Goal: Transaction & Acquisition: Purchase product/service

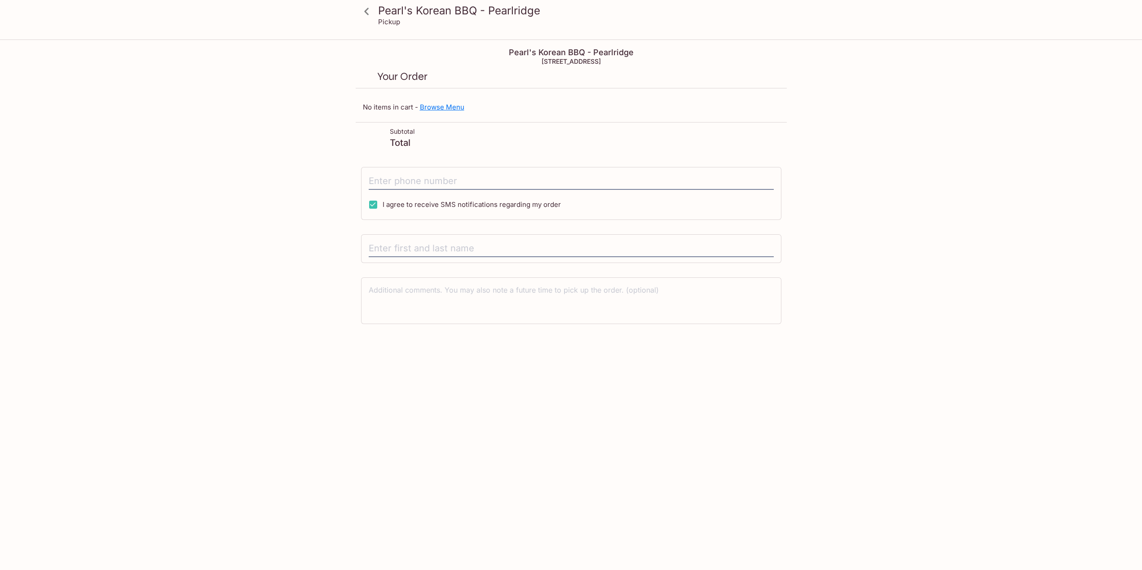
click at [435, 105] on link "Browse Menu" at bounding box center [442, 107] width 44 height 9
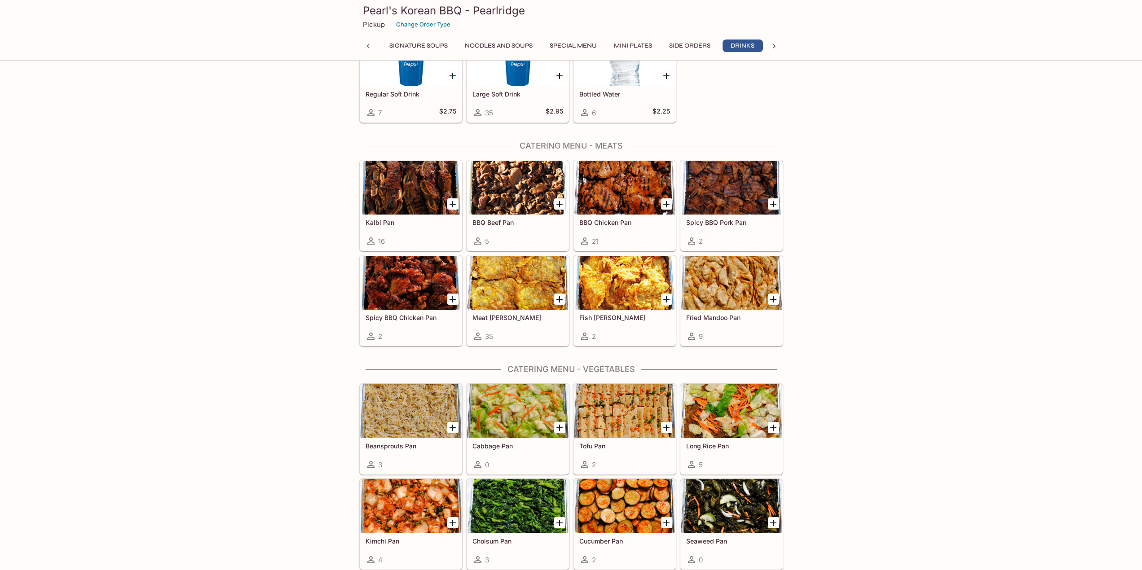
scroll to position [0, 133]
click at [413, 206] on div at bounding box center [410, 188] width 101 height 54
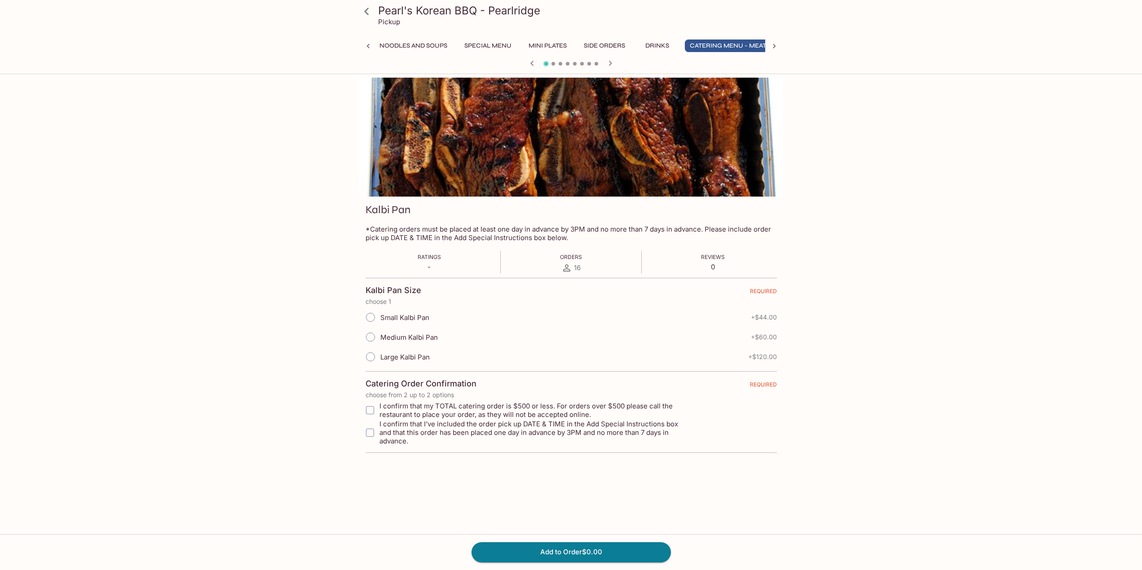
scroll to position [0, 231]
click at [371, 338] on input "Medium Kalbi Pan" at bounding box center [370, 337] width 19 height 19
radio input "true"
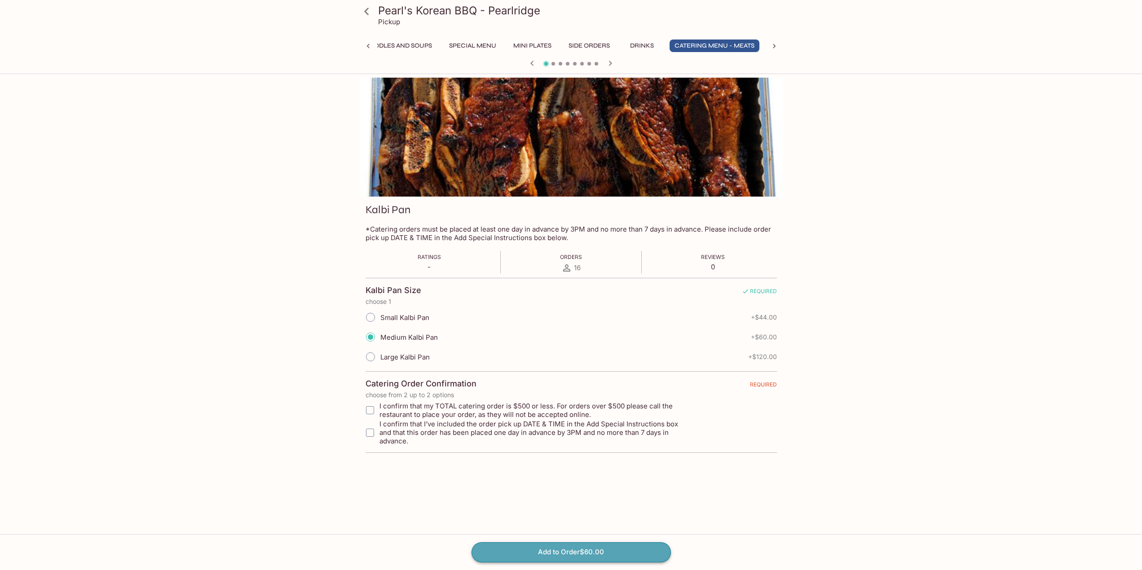
click at [567, 556] on button "Add to Order $60.00" at bounding box center [570, 552] width 199 height 20
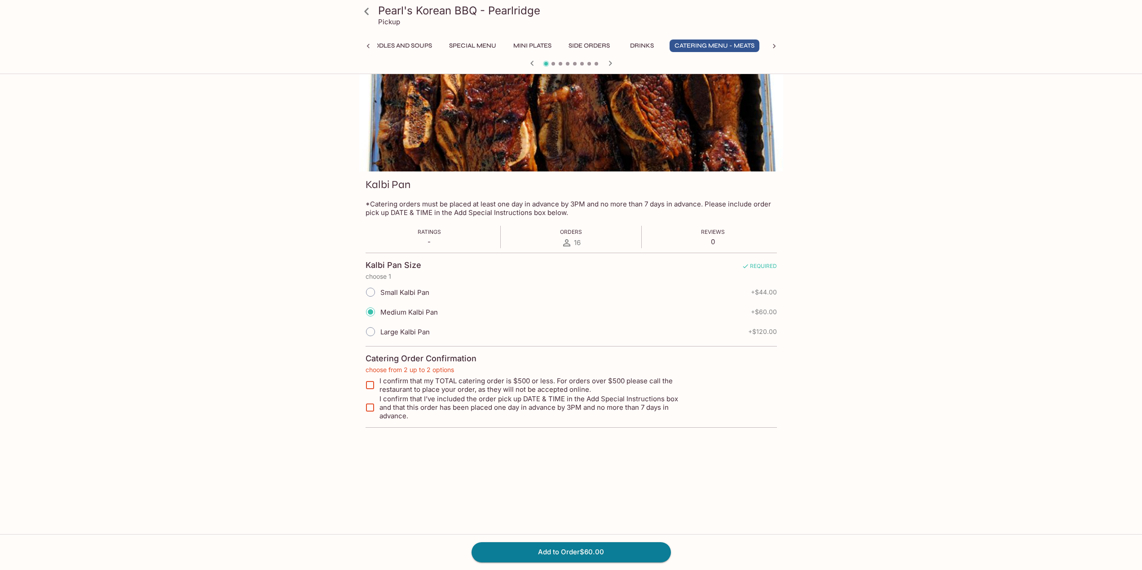
click at [373, 385] on input "I confirm that my TOTAL catering order is $500 or less. For orders over $500 pl…" at bounding box center [370, 385] width 18 height 18
checkbox input "true"
click at [367, 405] on input "I confirm that I’ve included the order pick up DATE & TIME in the Add Special I…" at bounding box center [370, 408] width 18 height 18
checkbox input "true"
click at [571, 549] on button "Add to Order $60.00" at bounding box center [570, 552] width 199 height 20
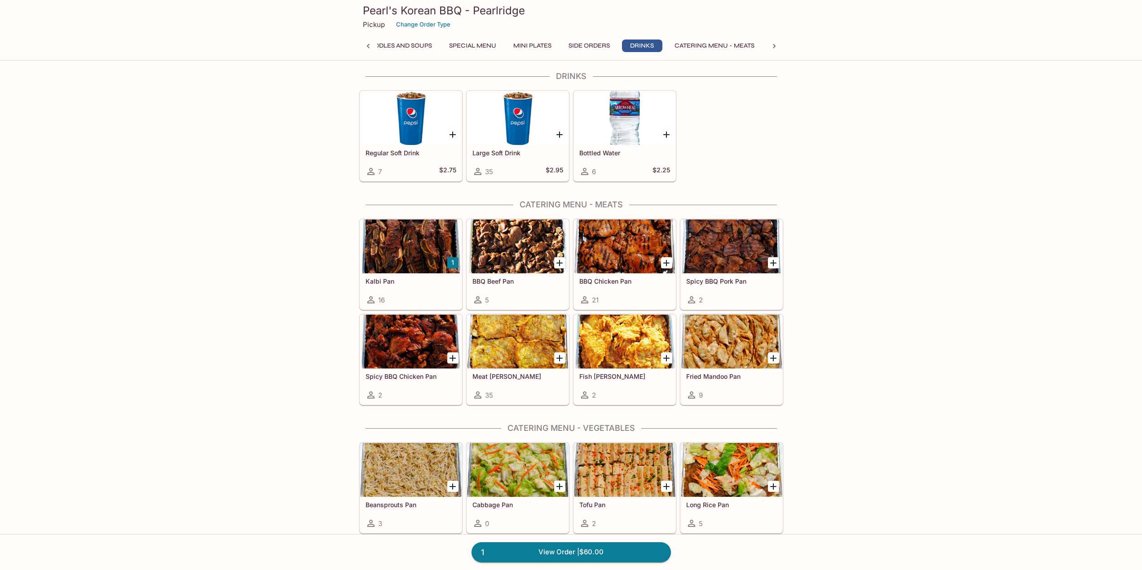
scroll to position [1402, 0]
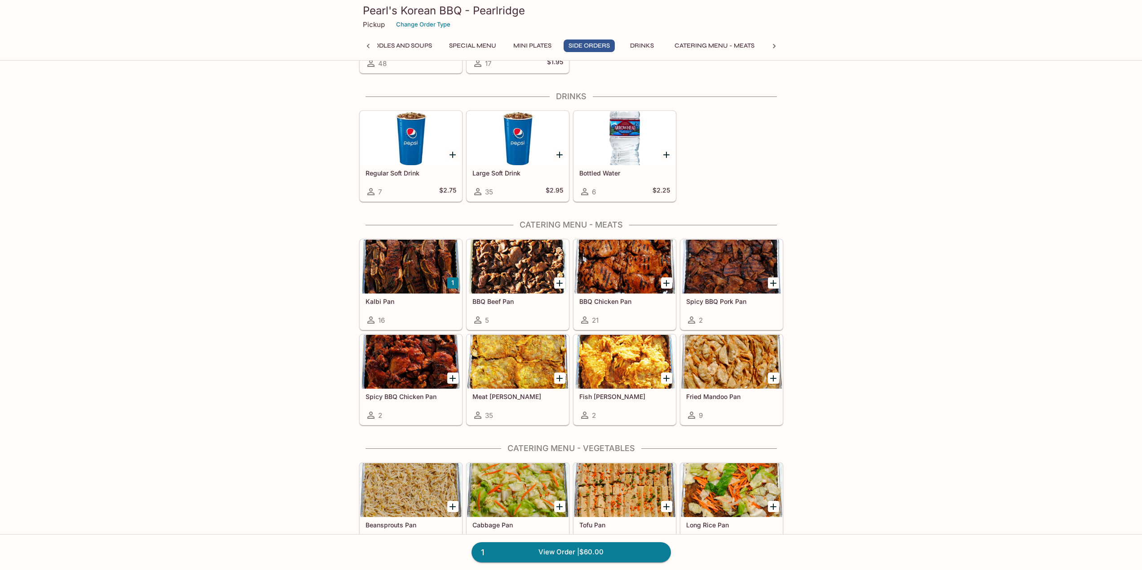
click at [520, 360] on div at bounding box center [517, 362] width 101 height 54
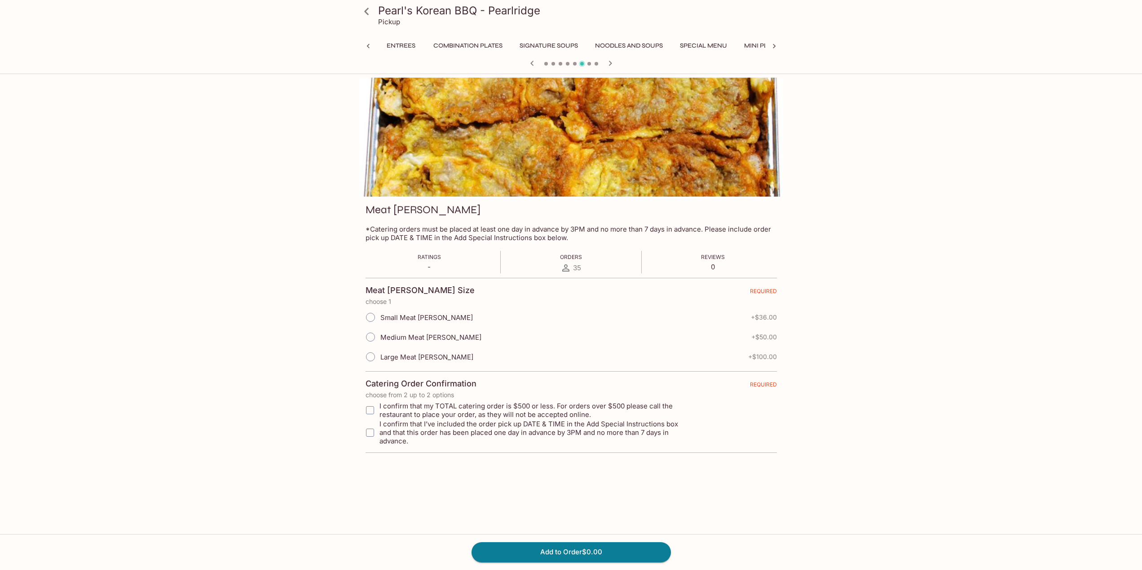
scroll to position [0, 231]
click at [374, 334] on input "Medium Meat [PERSON_NAME]" at bounding box center [370, 337] width 19 height 19
radio input "true"
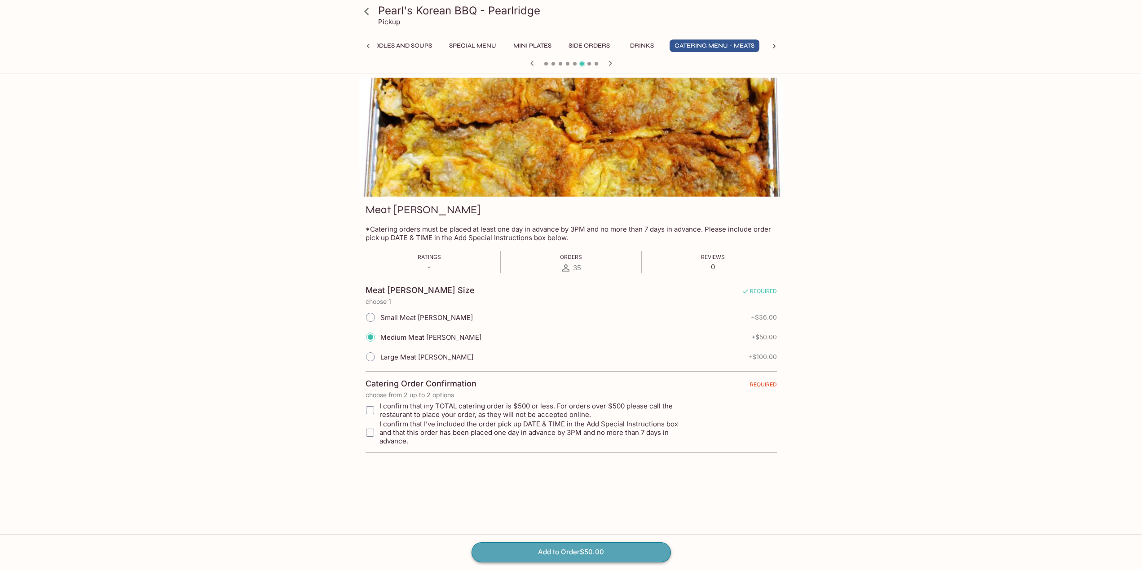
click at [611, 549] on button "Add to Order $50.00" at bounding box center [570, 552] width 199 height 20
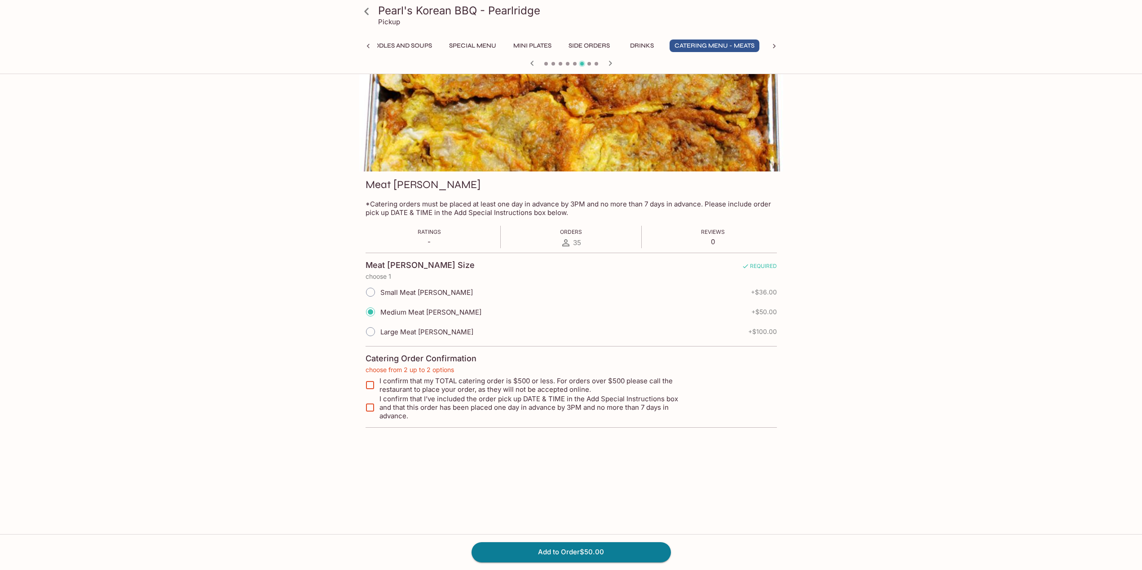
click at [372, 386] on input "I confirm that my TOTAL catering order is $500 or less. For orders over $500 pl…" at bounding box center [370, 385] width 18 height 18
checkbox input "true"
click at [372, 402] on input "I confirm that I’ve included the order pick up DATE & TIME in the Add Special I…" at bounding box center [370, 408] width 18 height 18
checkbox input "true"
click at [569, 549] on button "Add to Order $50.00" at bounding box center [570, 552] width 199 height 20
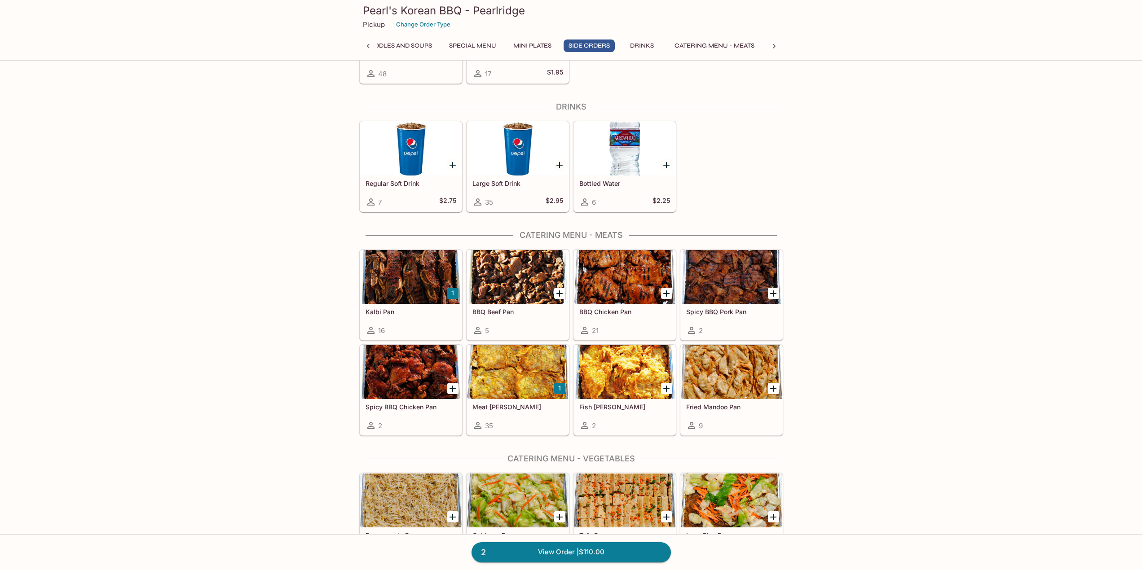
scroll to position [1392, 0]
click at [619, 290] on div at bounding box center [624, 277] width 101 height 54
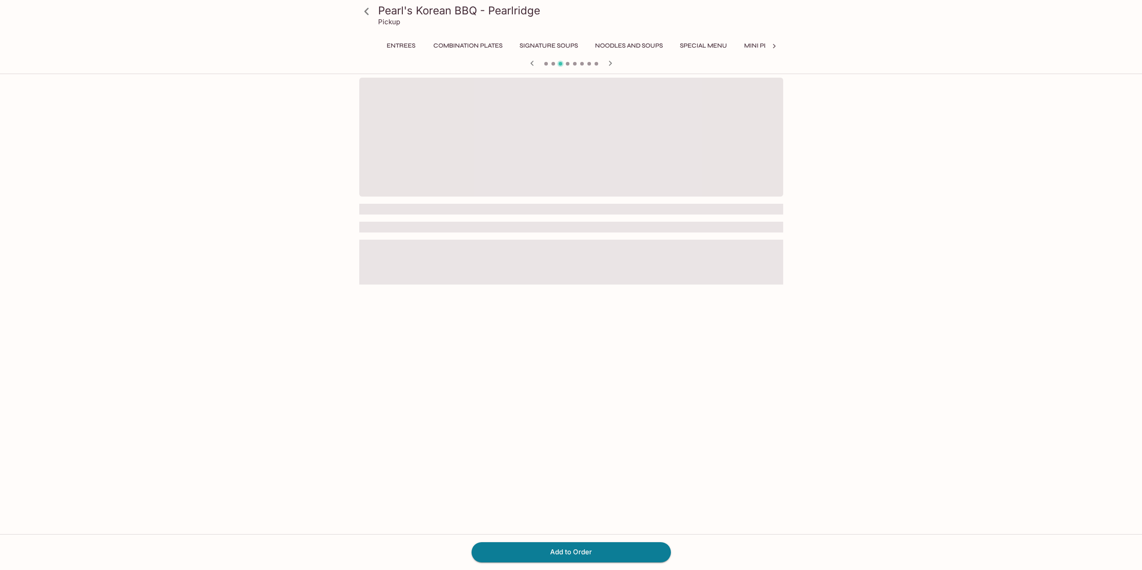
scroll to position [0, 231]
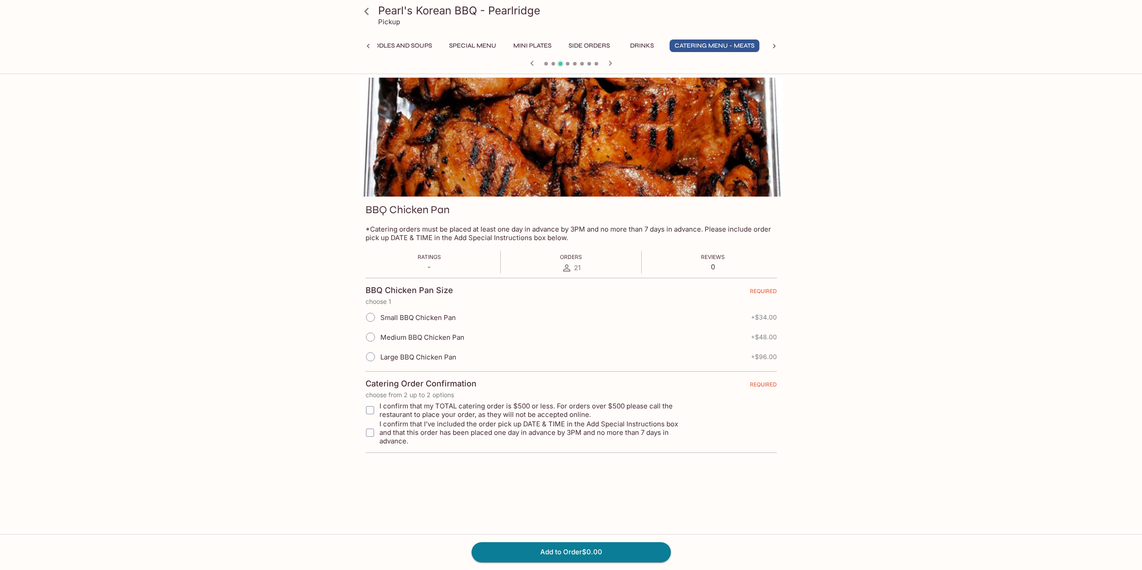
click at [371, 339] on input "Medium BBQ Chicken Pan" at bounding box center [370, 337] width 19 height 19
radio input "true"
drag, startPoint x: 369, startPoint y: 410, endPoint x: 369, endPoint y: 420, distance: 9.9
click at [369, 411] on input "I confirm that my TOTAL catering order is $500 or less. For orders over $500 pl…" at bounding box center [369, 410] width 18 height 18
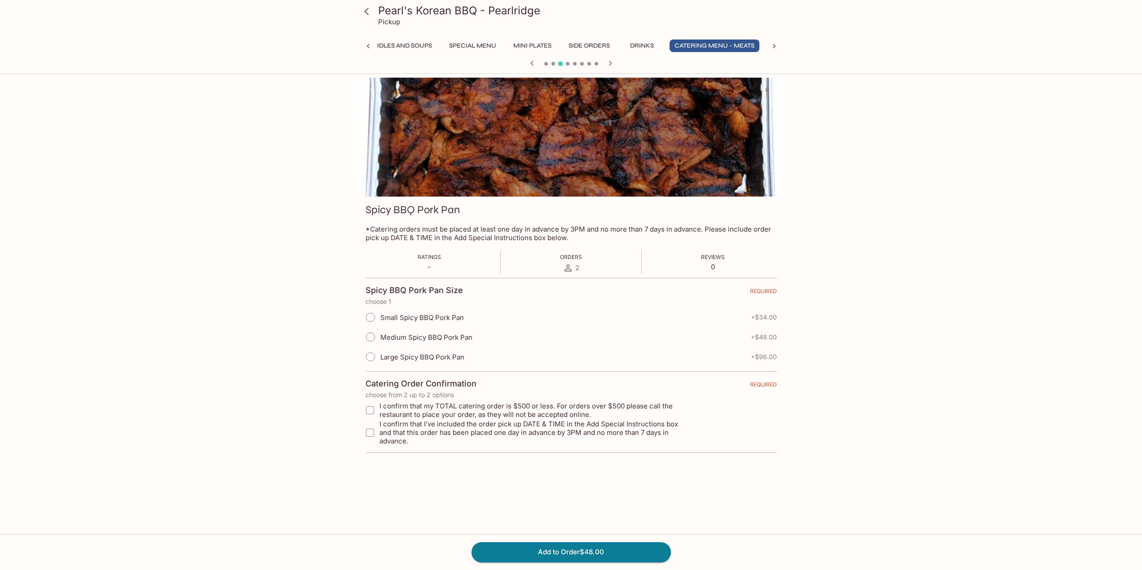
click at [370, 425] on div "BBQ Chicken Pan *Catering orders must be placed at least one day in advance by …" at bounding box center [571, 315] width 424 height 474
click at [716, 44] on button "Catering Menu - Meats" at bounding box center [714, 46] width 90 height 13
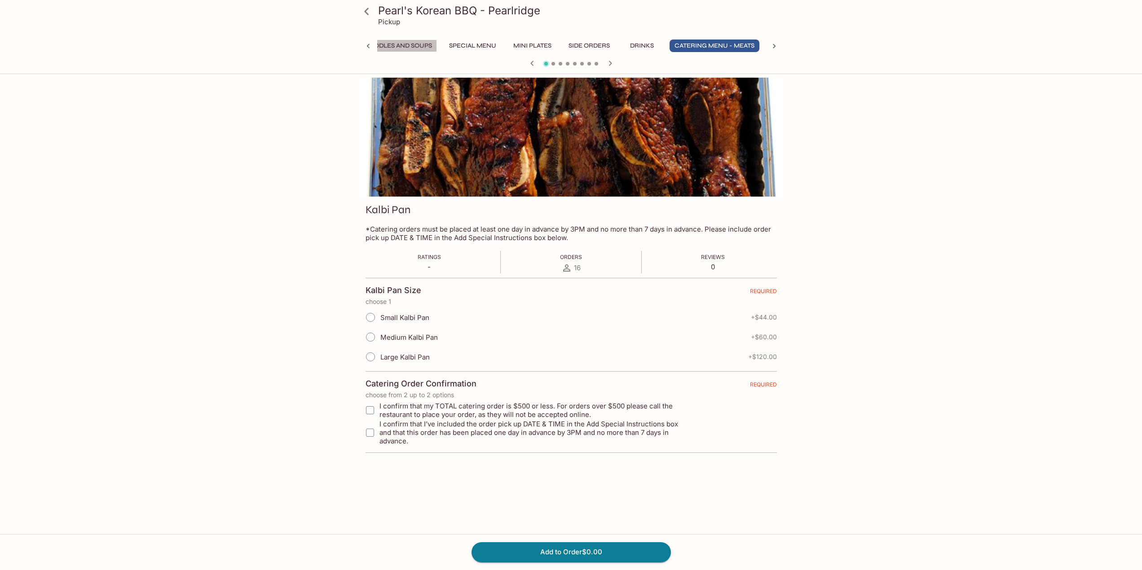
click at [402, 42] on button "Noodles and Soups" at bounding box center [398, 46] width 78 height 13
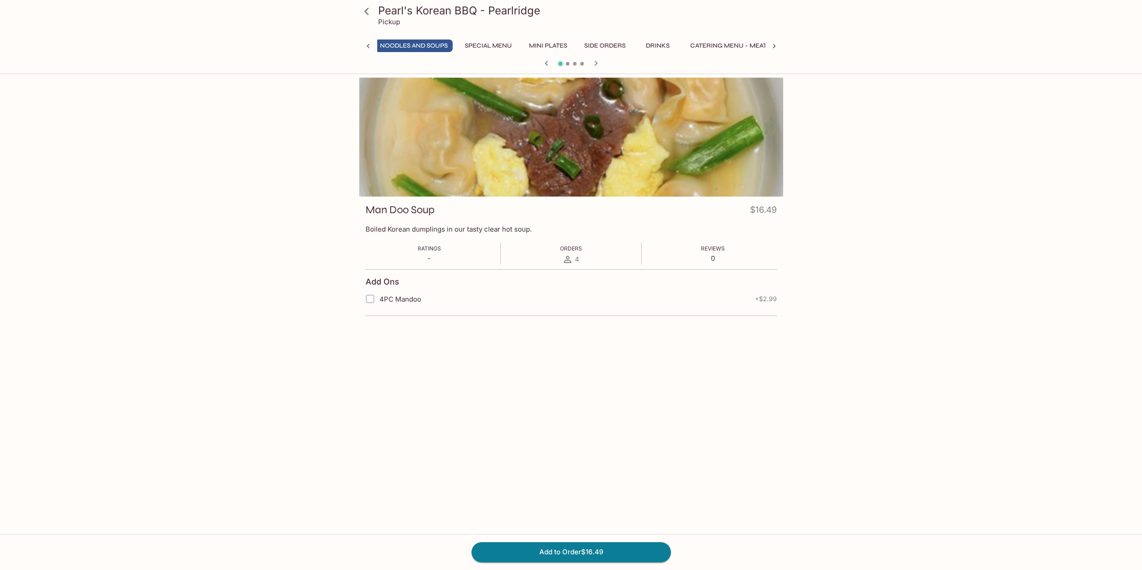
scroll to position [0, 215]
click at [366, 46] on icon at bounding box center [368, 46] width 9 height 9
click at [365, 12] on icon at bounding box center [366, 11] width 4 height 7
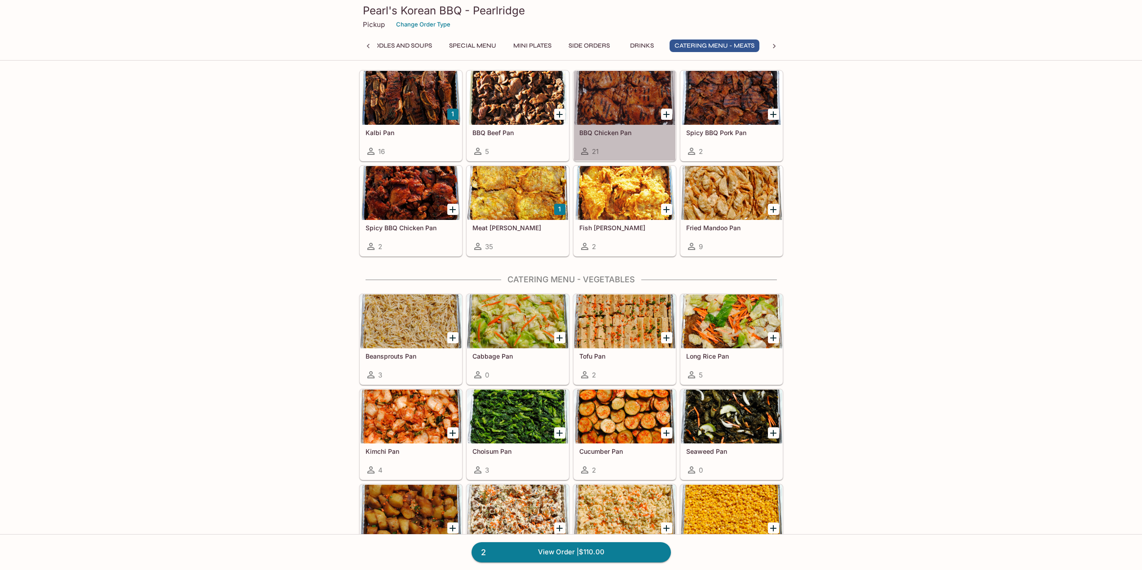
click at [608, 100] on div at bounding box center [624, 98] width 101 height 54
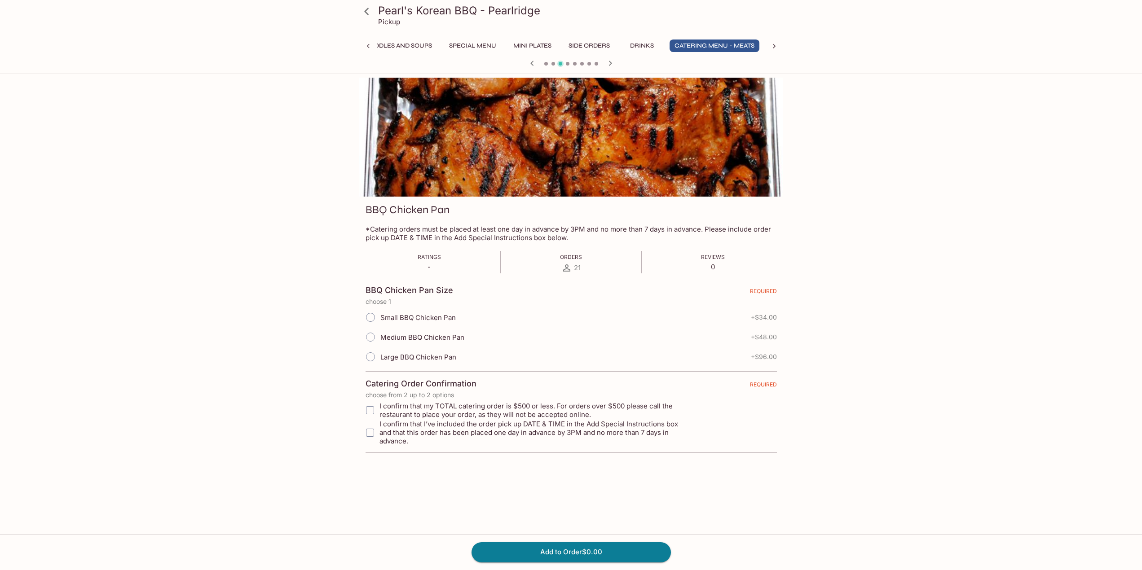
click at [373, 338] on input "Medium BBQ Chicken Pan" at bounding box center [370, 337] width 19 height 19
radio input "true"
click at [370, 411] on input "I confirm that my TOTAL catering order is $500 or less. For orders over $500 pl…" at bounding box center [370, 410] width 18 height 18
checkbox input "true"
click at [373, 430] on input "I confirm that I’ve included the order pick up DATE & TIME in the Add Special I…" at bounding box center [370, 433] width 18 height 18
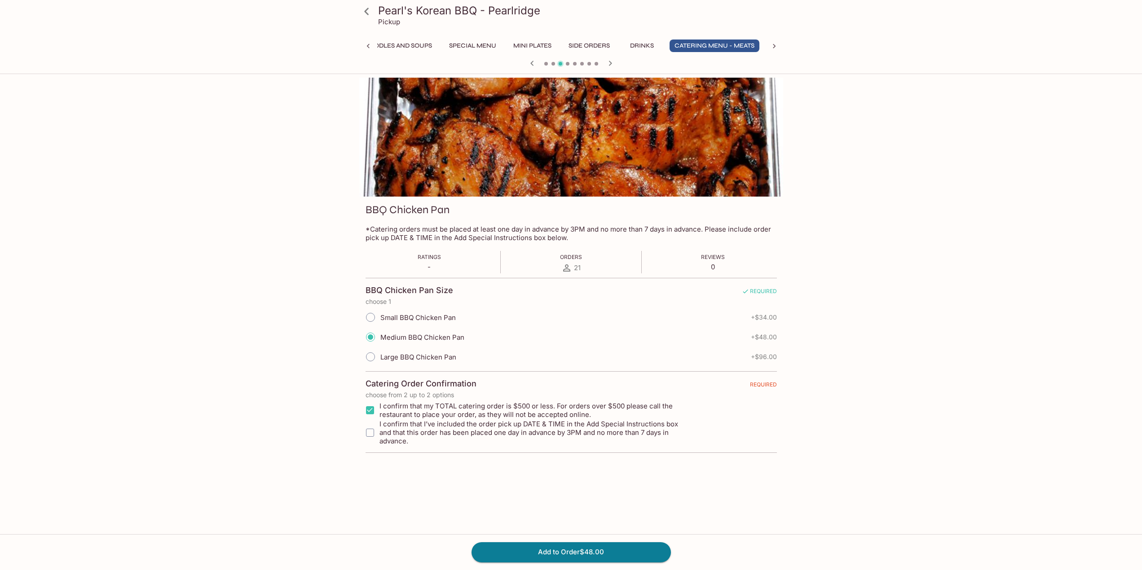
checkbox input "true"
click at [580, 560] on button "Add to Order $48.00" at bounding box center [570, 552] width 199 height 20
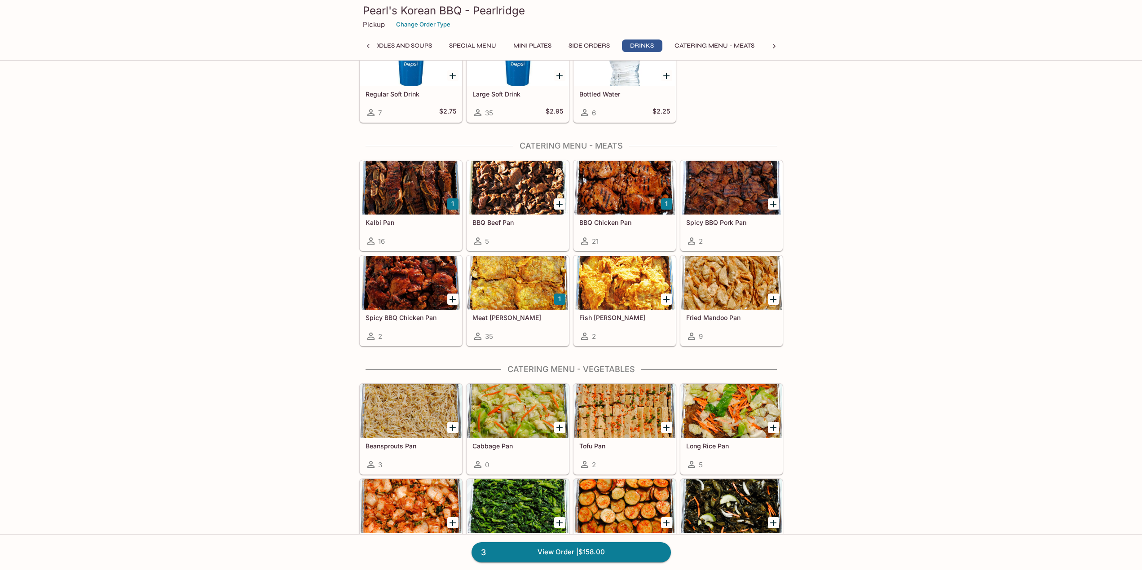
click at [742, 299] on div at bounding box center [731, 283] width 101 height 54
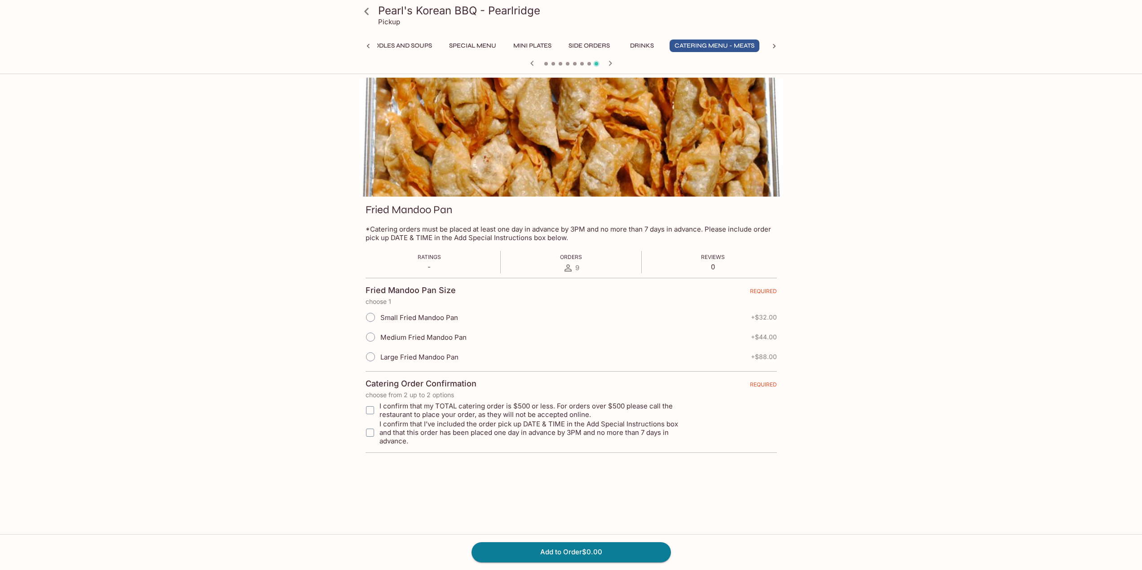
click at [370, 337] on input "Medium Fried Mandoo Pan" at bounding box center [370, 337] width 19 height 19
radio input "true"
click at [370, 409] on input "I confirm that my TOTAL catering order is $500 or less. For orders over $500 pl…" at bounding box center [370, 410] width 18 height 18
checkbox input "true"
click at [371, 424] on input "I confirm that I’ve included the order pick up DATE & TIME in the Add Special I…" at bounding box center [370, 433] width 18 height 18
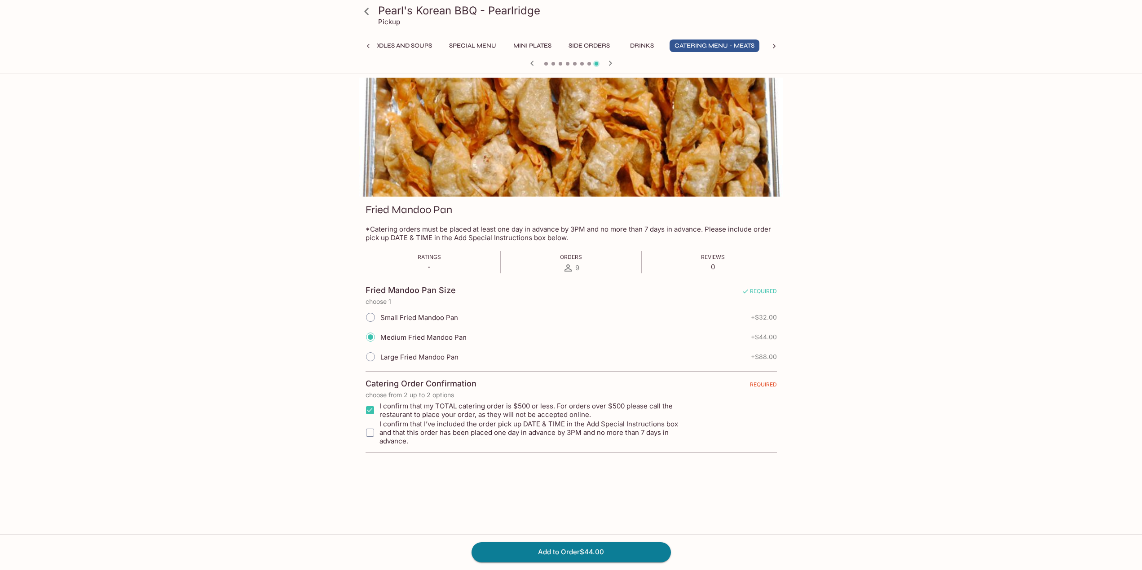
checkbox input "true"
click at [575, 546] on button "Add to Order $44.00" at bounding box center [570, 552] width 199 height 20
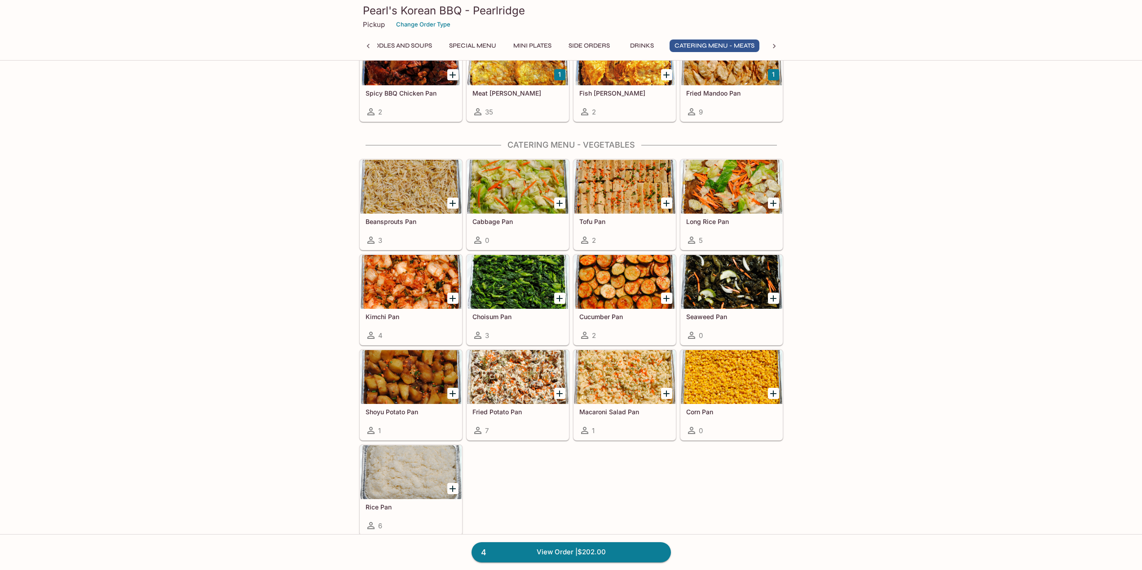
click at [743, 198] on div at bounding box center [731, 187] width 101 height 54
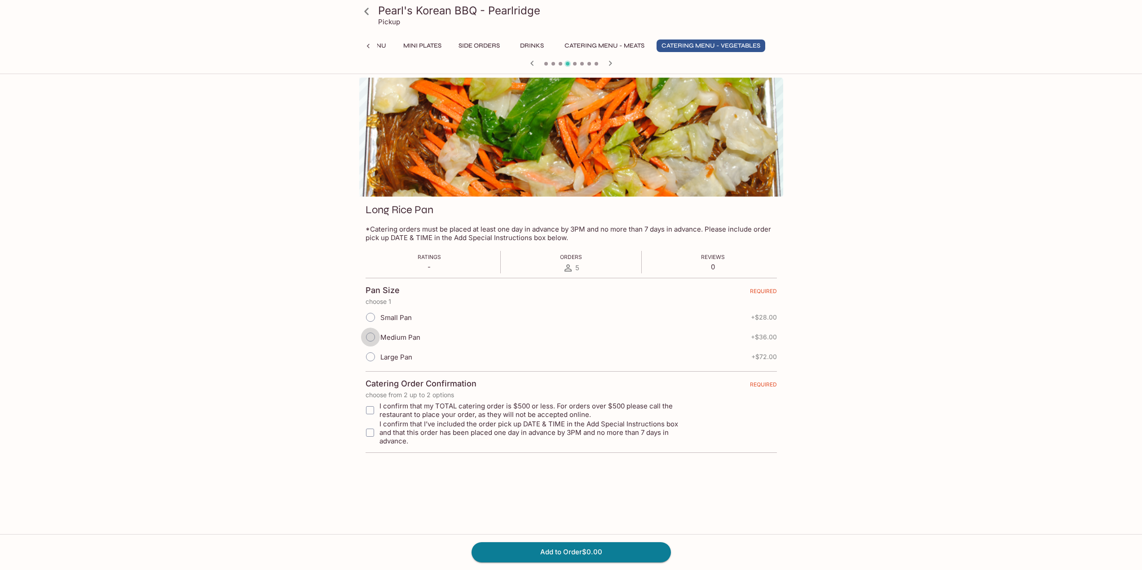
click at [368, 336] on input "Medium Pan" at bounding box center [370, 337] width 19 height 19
radio input "true"
click at [369, 410] on input "I confirm that my TOTAL catering order is $500 or less. For orders over $500 pl…" at bounding box center [370, 410] width 18 height 18
checkbox input "true"
click at [370, 426] on input "I confirm that I’ve included the order pick up DATE & TIME in the Add Special I…" at bounding box center [370, 433] width 18 height 18
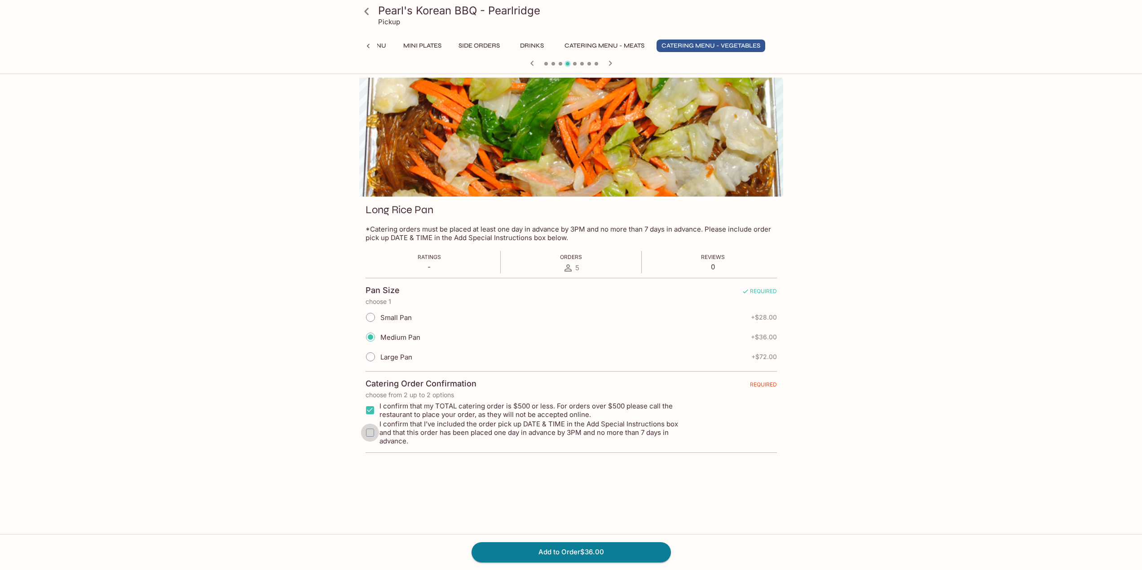
checkbox input "true"
click at [571, 550] on button "Add to Order $36.00" at bounding box center [570, 552] width 199 height 20
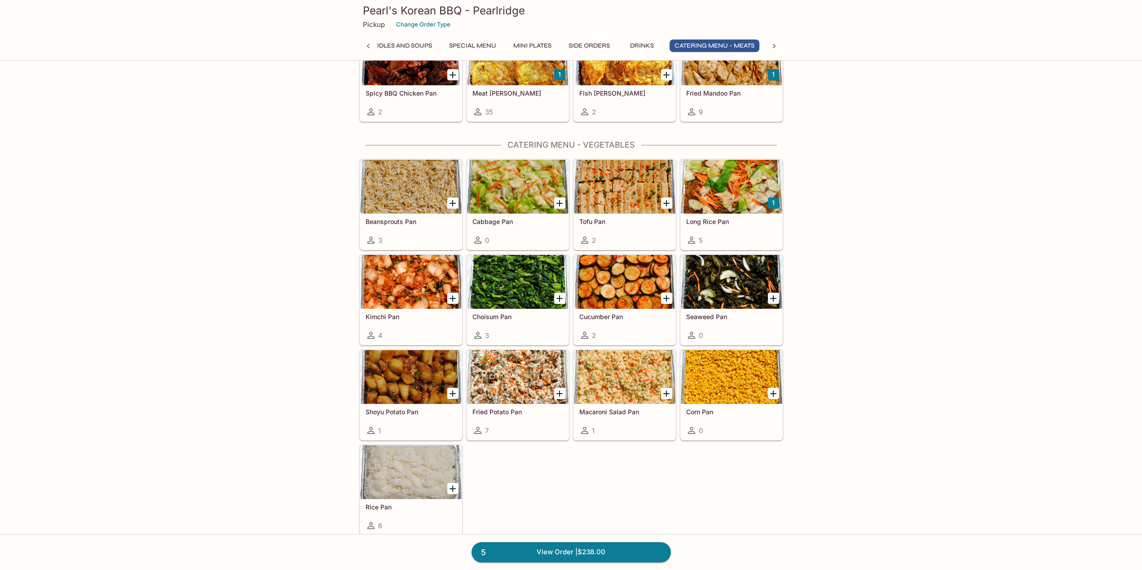
click at [421, 468] on div at bounding box center [410, 472] width 101 height 54
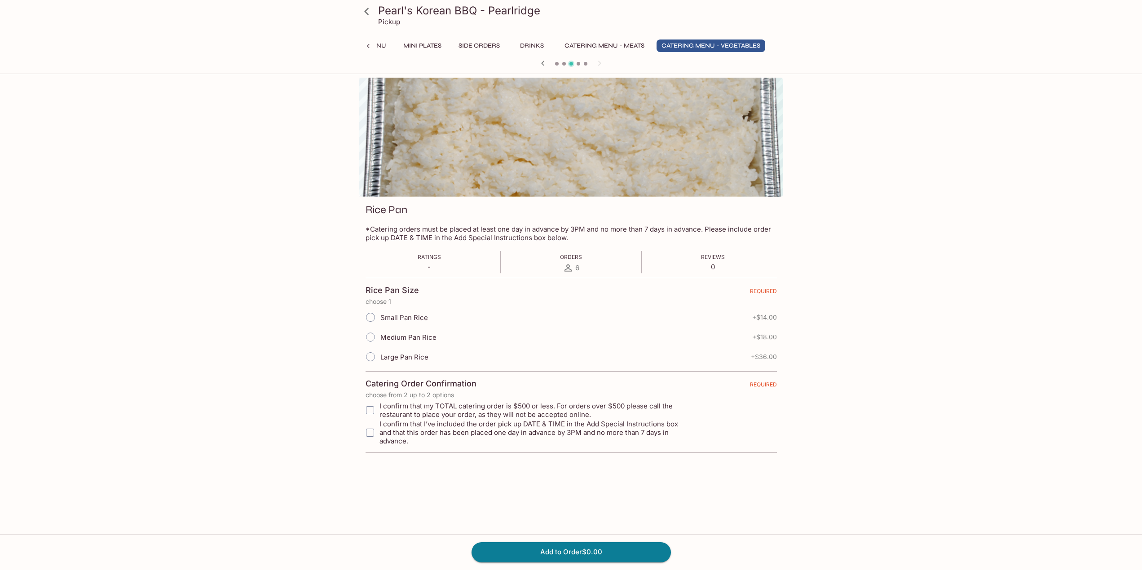
click at [373, 357] on input "Large Pan Rice" at bounding box center [370, 356] width 19 height 19
radio input "true"
click at [371, 411] on input "I confirm that my TOTAL catering order is $500 or less. For orders over $500 pl…" at bounding box center [370, 410] width 18 height 18
checkbox input "true"
click at [374, 428] on input "I confirm that I’ve included the order pick up DATE & TIME in the Add Special I…" at bounding box center [370, 433] width 18 height 18
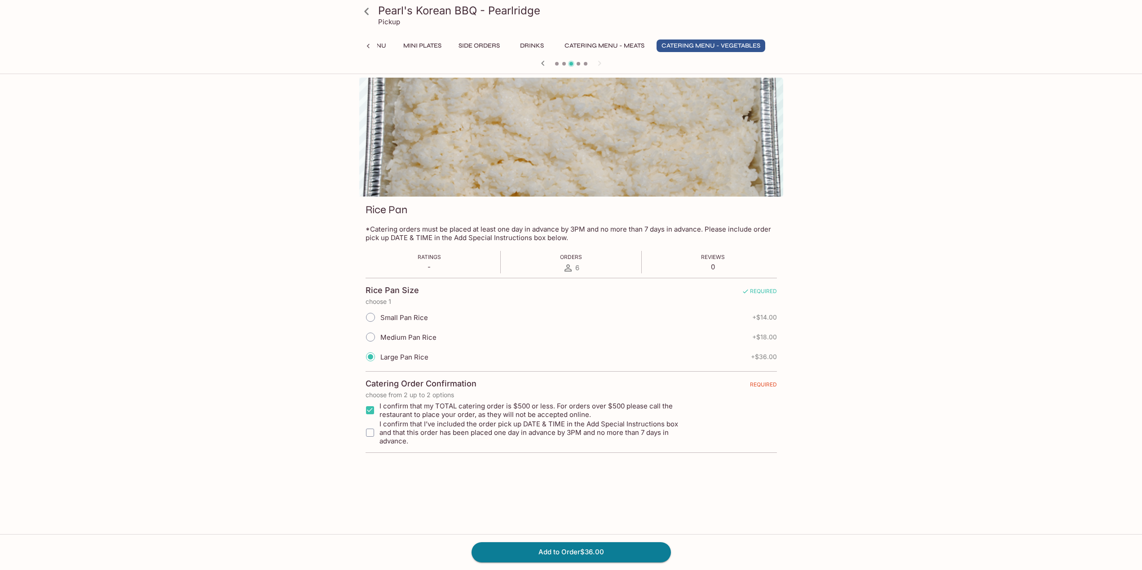
checkbox input "true"
click at [604, 560] on button "Add to Order $36.00" at bounding box center [570, 552] width 199 height 20
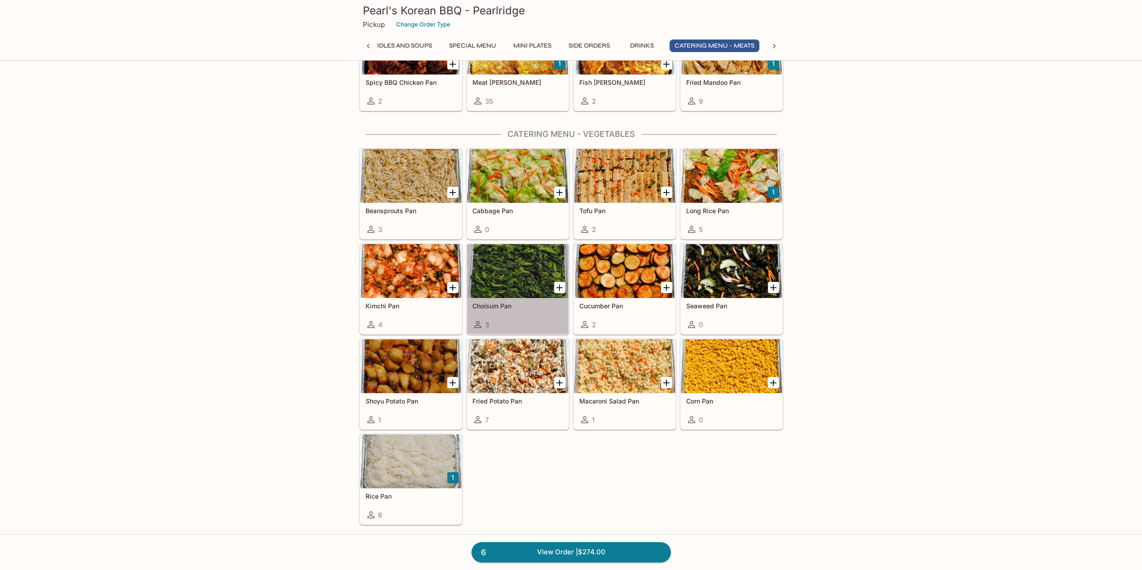
click at [528, 278] on div at bounding box center [517, 271] width 101 height 54
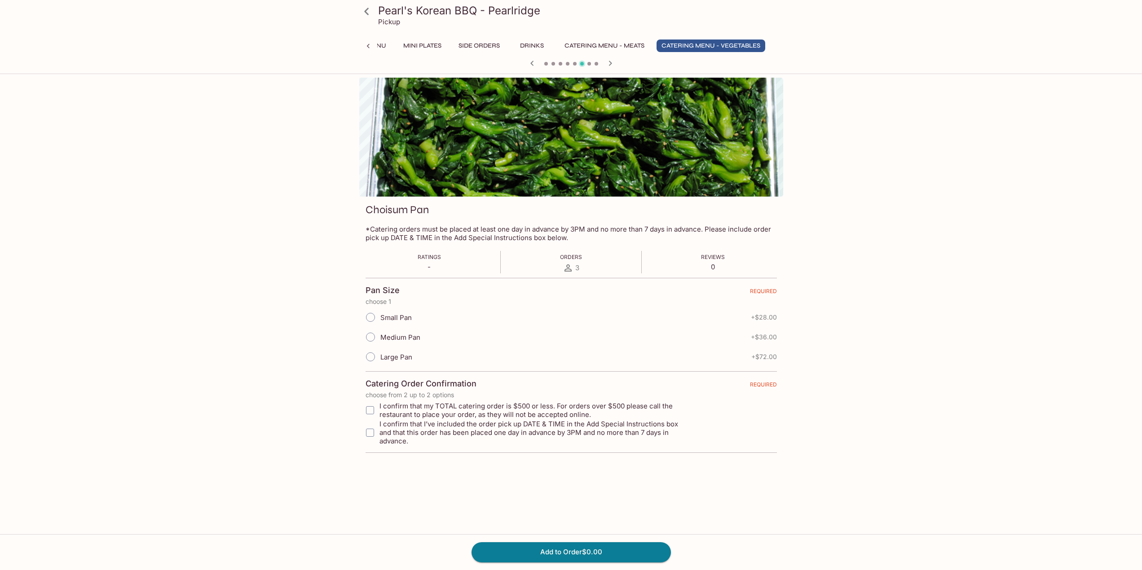
click at [372, 339] on input "Medium Pan" at bounding box center [370, 337] width 19 height 19
radio input "true"
click at [368, 409] on input "I confirm that my TOTAL catering order is $500 or less. For orders over $500 pl…" at bounding box center [370, 410] width 18 height 18
checkbox input "true"
click at [368, 432] on input "I confirm that I’ve included the order pick up DATE & TIME in the Add Special I…" at bounding box center [370, 433] width 18 height 18
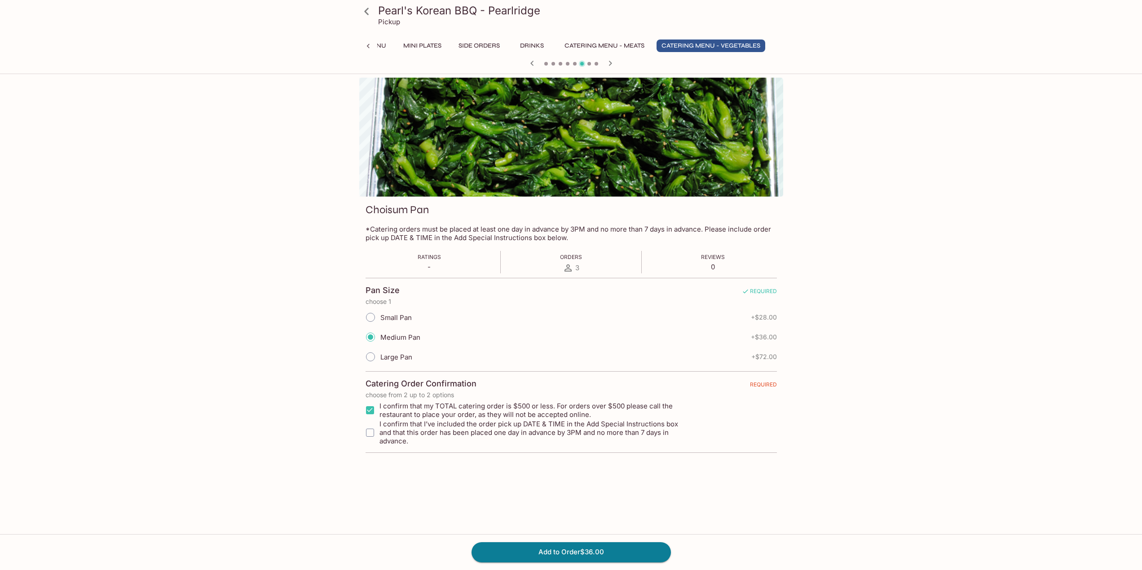
checkbox input "true"
click at [554, 550] on button "Add to Order $36.00" at bounding box center [570, 552] width 199 height 20
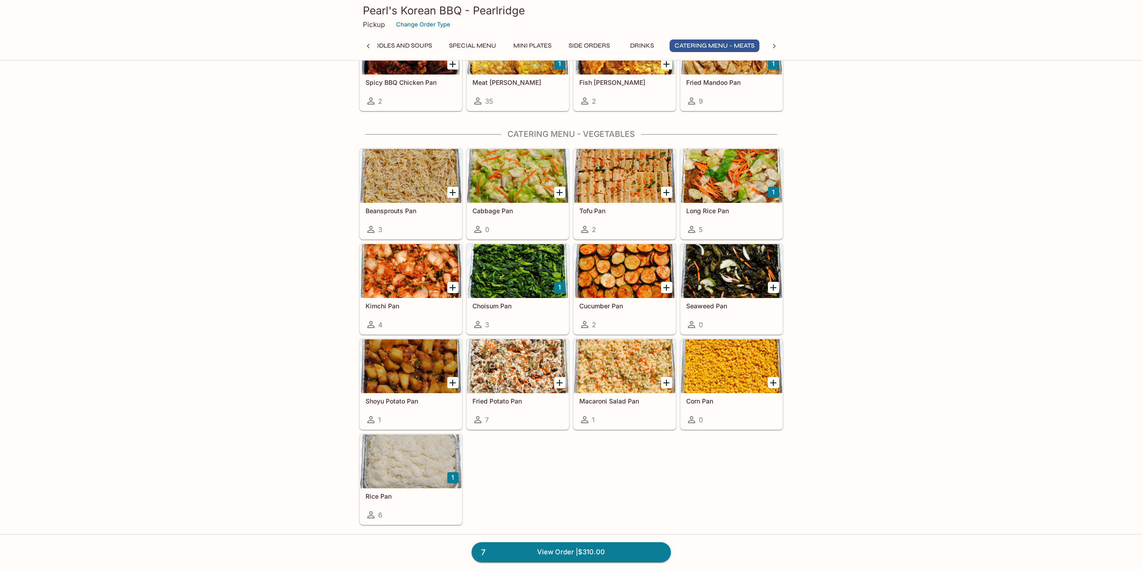
click at [620, 170] on div at bounding box center [624, 176] width 101 height 54
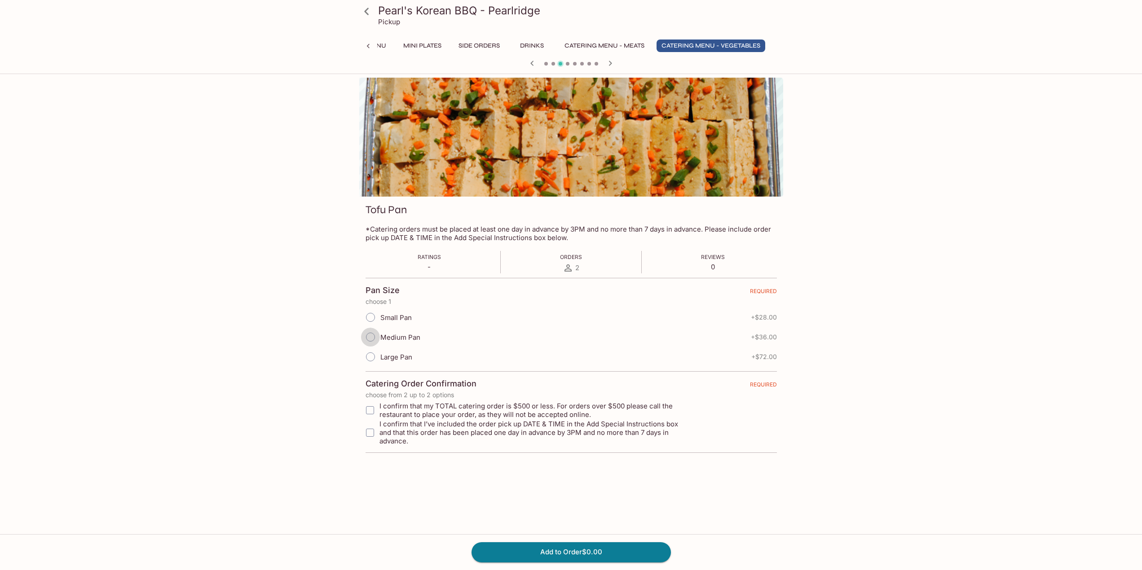
click at [369, 339] on input "Medium Pan" at bounding box center [370, 337] width 19 height 19
radio input "true"
click at [370, 406] on input "I confirm that my TOTAL catering order is $500 or less. For orders over $500 pl…" at bounding box center [370, 410] width 18 height 18
checkbox input "true"
click at [373, 431] on input "I confirm that I’ve included the order pick up DATE & TIME in the Add Special I…" at bounding box center [370, 433] width 18 height 18
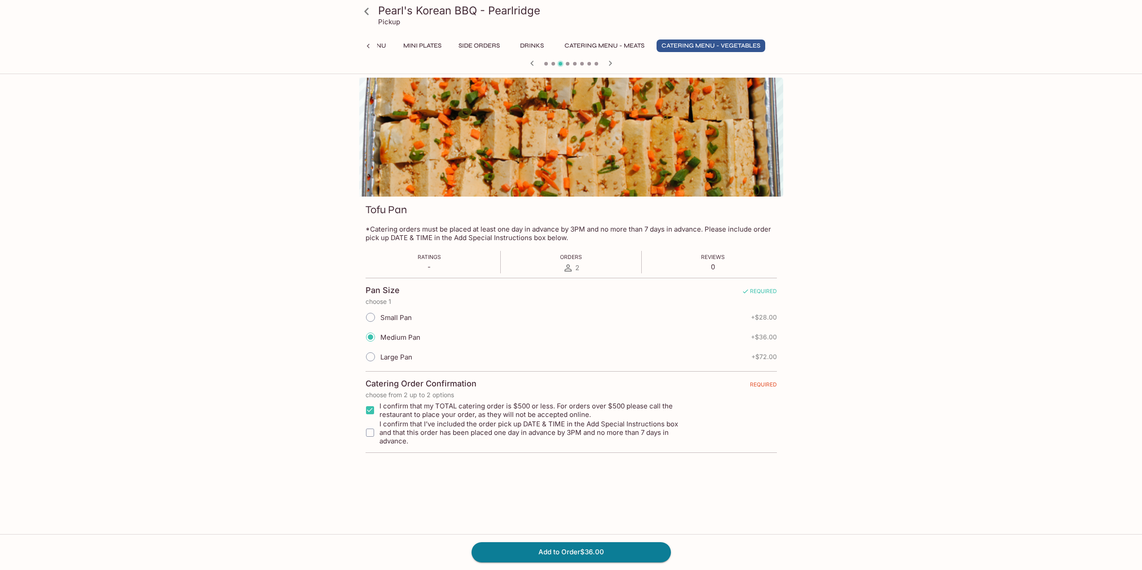
checkbox input "true"
click at [610, 547] on button "Add to Order $36.00" at bounding box center [570, 552] width 199 height 20
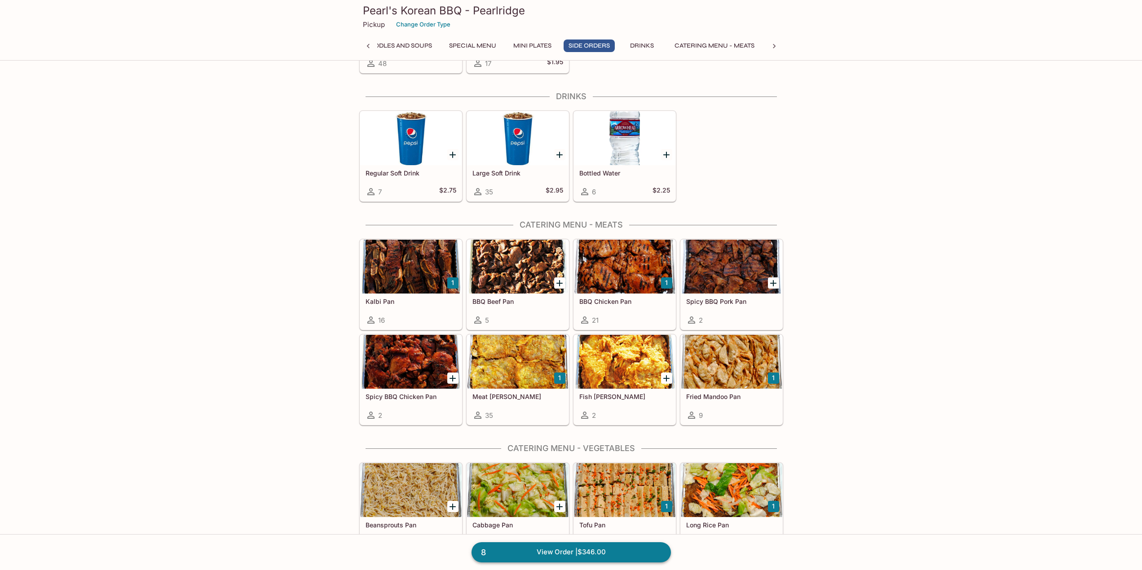
click at [590, 551] on link "8 View Order | $346.00" at bounding box center [570, 552] width 199 height 20
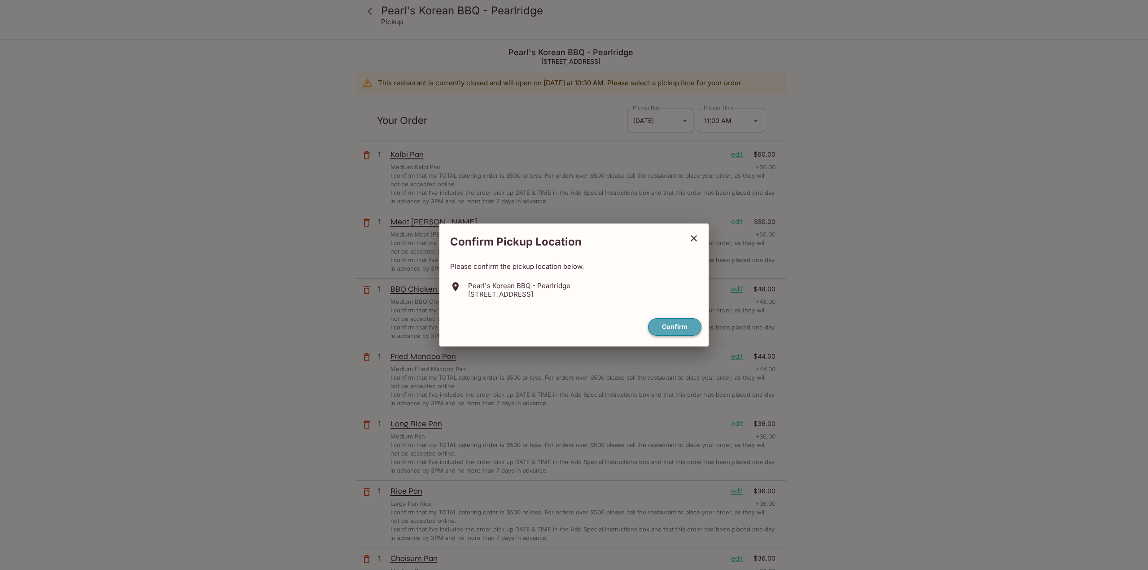
click at [680, 327] on button "Confirm" at bounding box center [674, 327] width 53 height 18
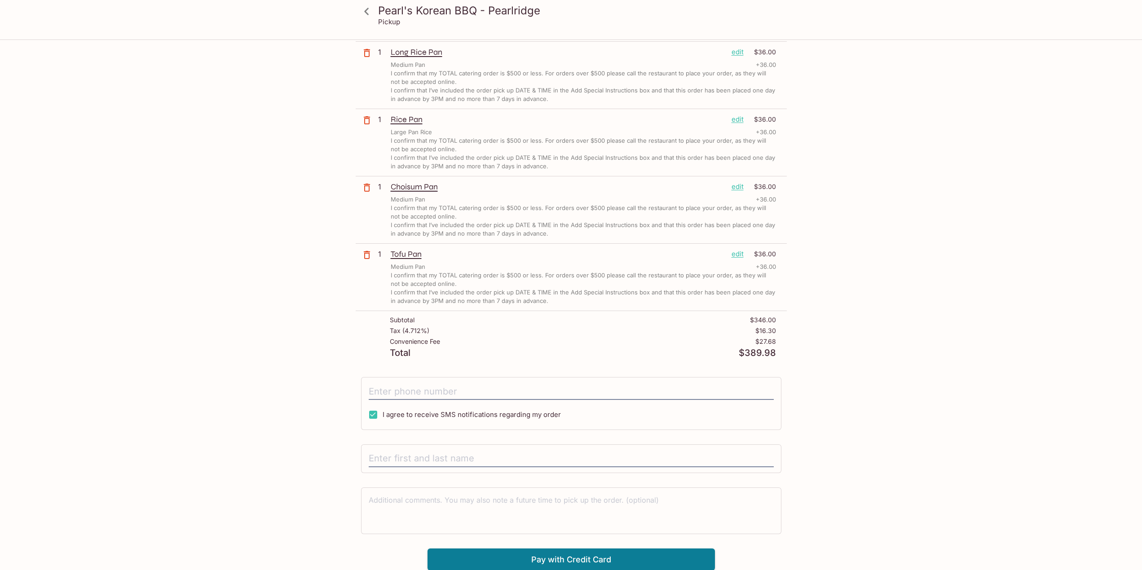
scroll to position [372, 0]
click at [429, 393] on input "tel" at bounding box center [571, 390] width 405 height 17
type input "(808) 216-5612"
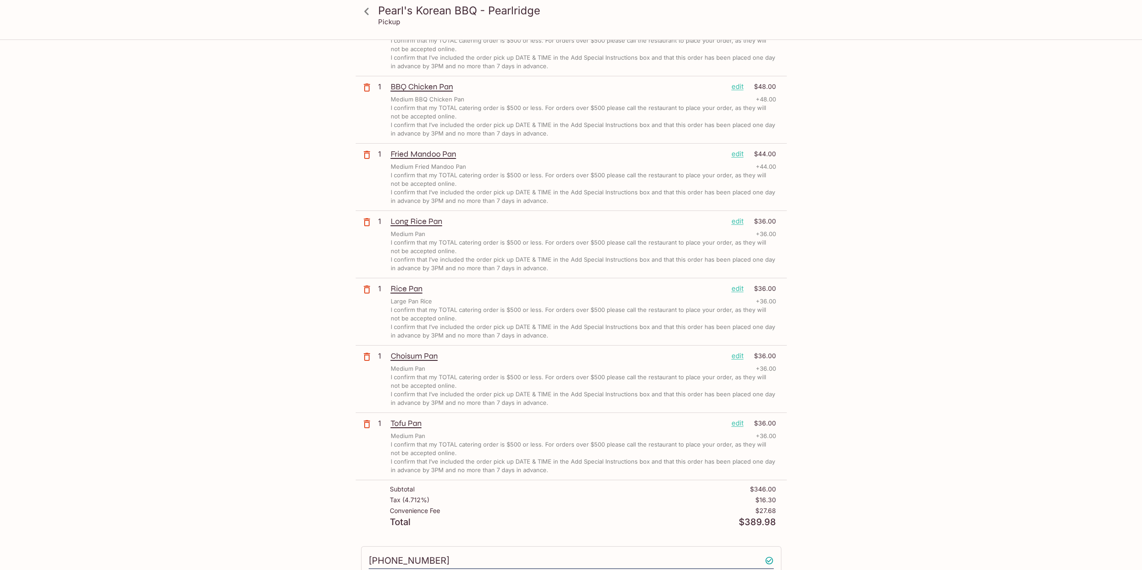
scroll to position [0, 0]
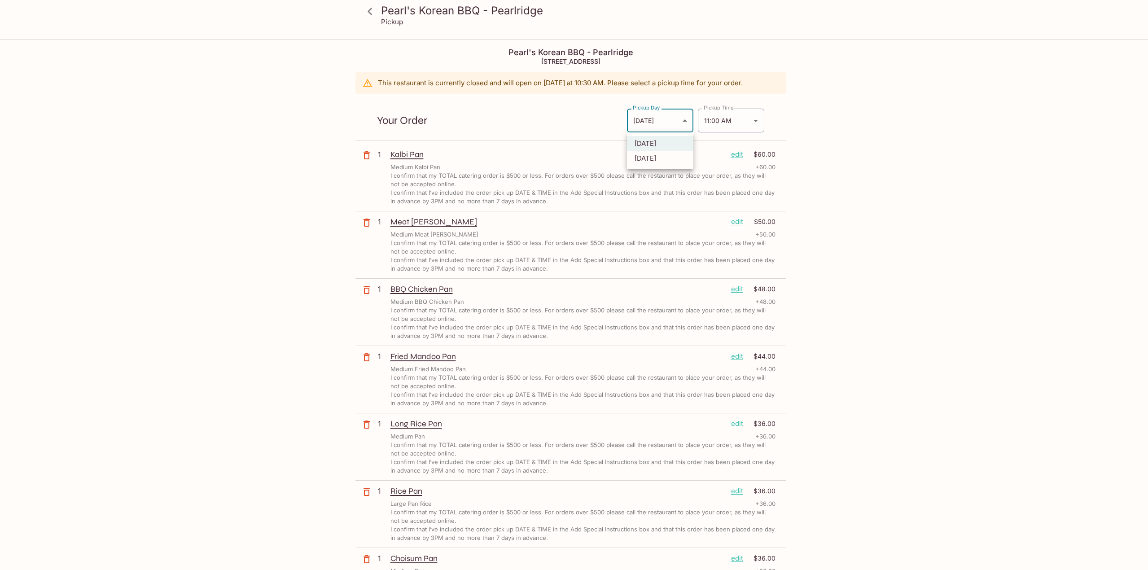
click at [672, 115] on body "Pearl's Korean BBQ - Pearlridge Pickup Pearl's Korean BBQ - Pearlridge 98-1005 …" at bounding box center [574, 325] width 1148 height 570
click at [660, 158] on li "Tomorrow" at bounding box center [660, 158] width 66 height 15
type input "Tomorrow"
type input "2025-10-14T21:00:00.000000Z"
click at [745, 122] on body "Pearl's Korean BBQ - Pearlridge Pickup Pearl's Korean BBQ - Pearlridge 98-1005 …" at bounding box center [571, 325] width 1142 height 570
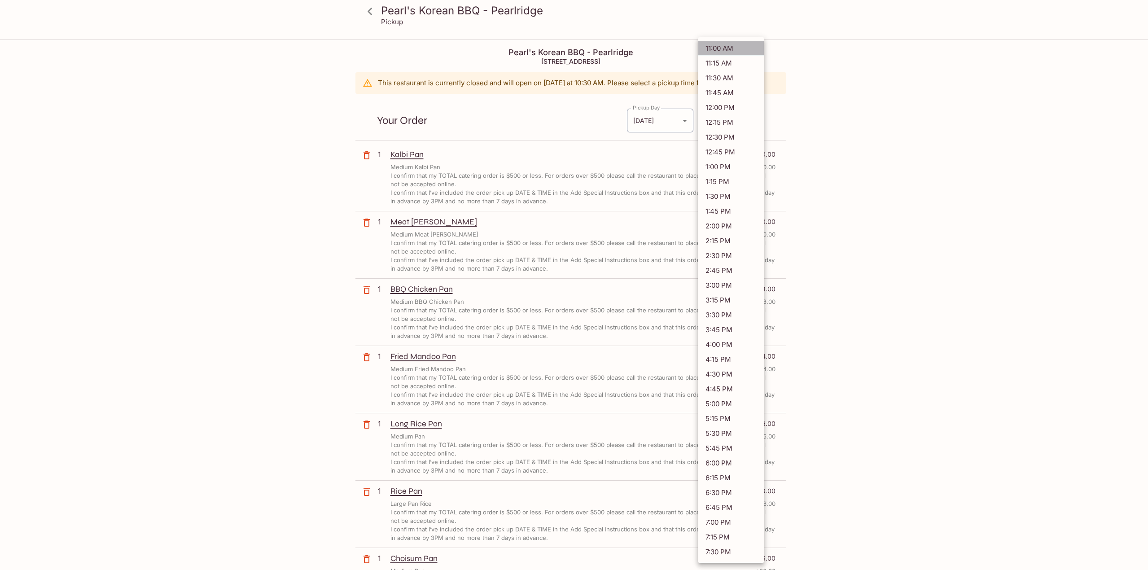
click at [726, 47] on li "11:00 AM" at bounding box center [731, 48] width 66 height 15
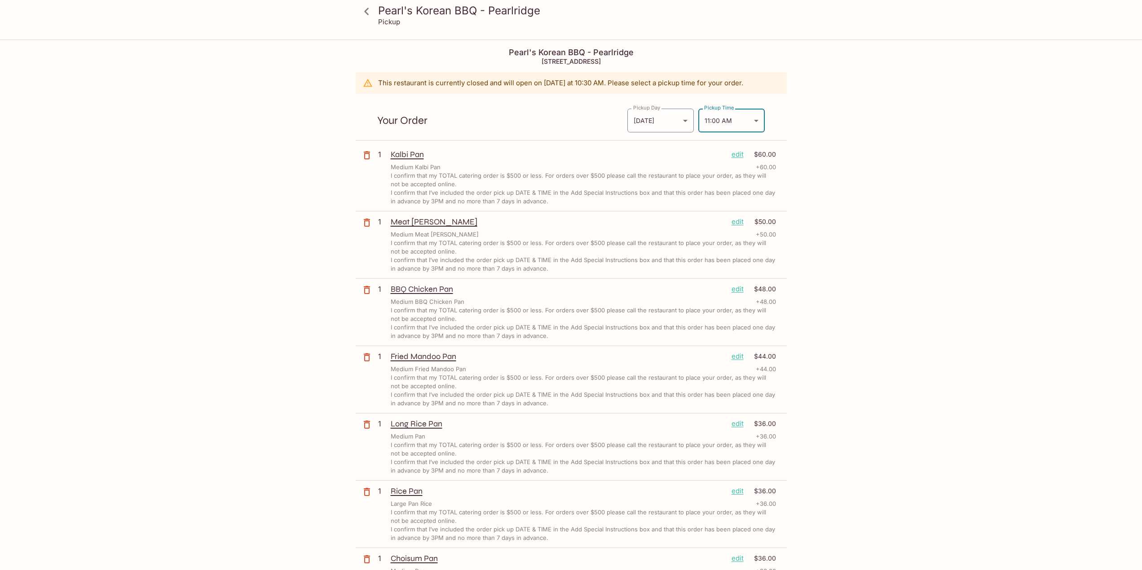
click at [829, 175] on div "Pearl's Korean BBQ - Pearlridge Pickup Pearl's Korean BBQ - Pearlridge 98-1005 …" at bounding box center [571, 491] width 575 height 902
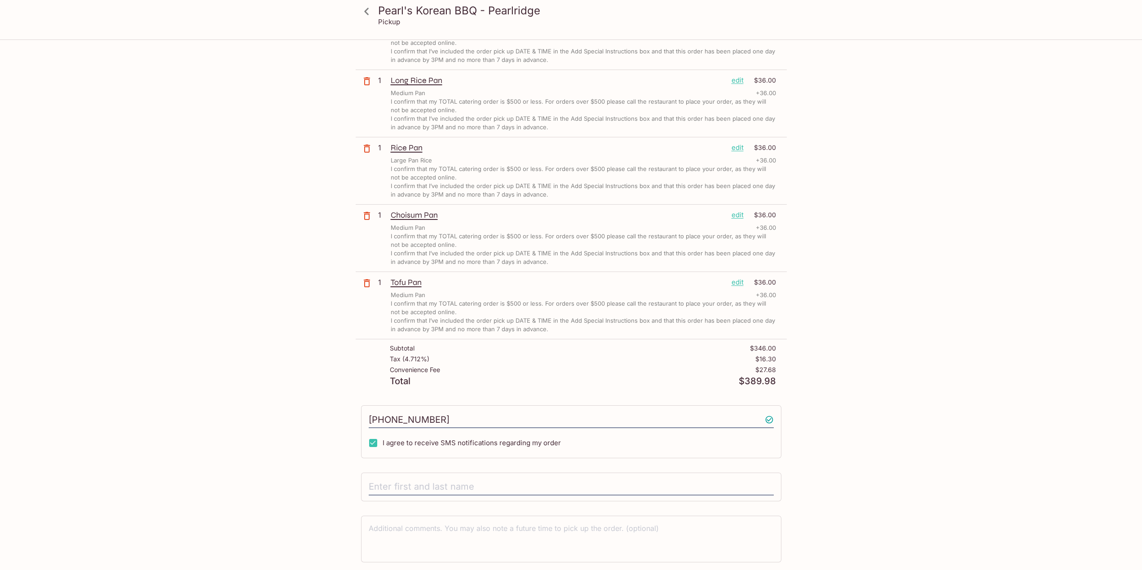
scroll to position [372, 0]
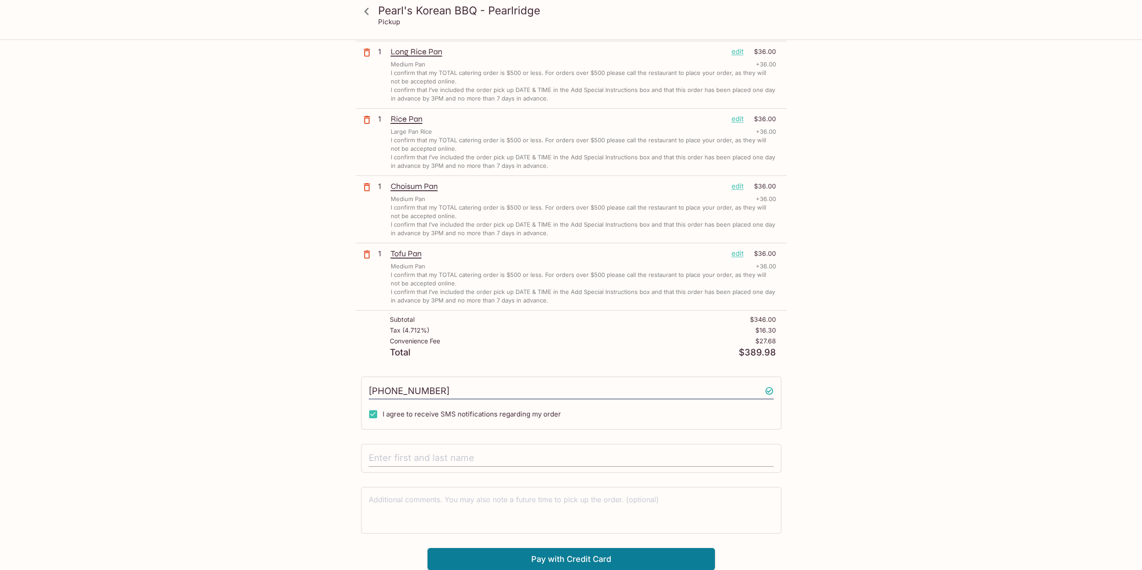
click at [534, 454] on input "text" at bounding box center [571, 458] width 405 height 17
type input "Gary Park"
click at [437, 495] on textarea at bounding box center [571, 510] width 405 height 31
type textarea "Pickup Tuesday 10/14/25 at 11:00 A.M."
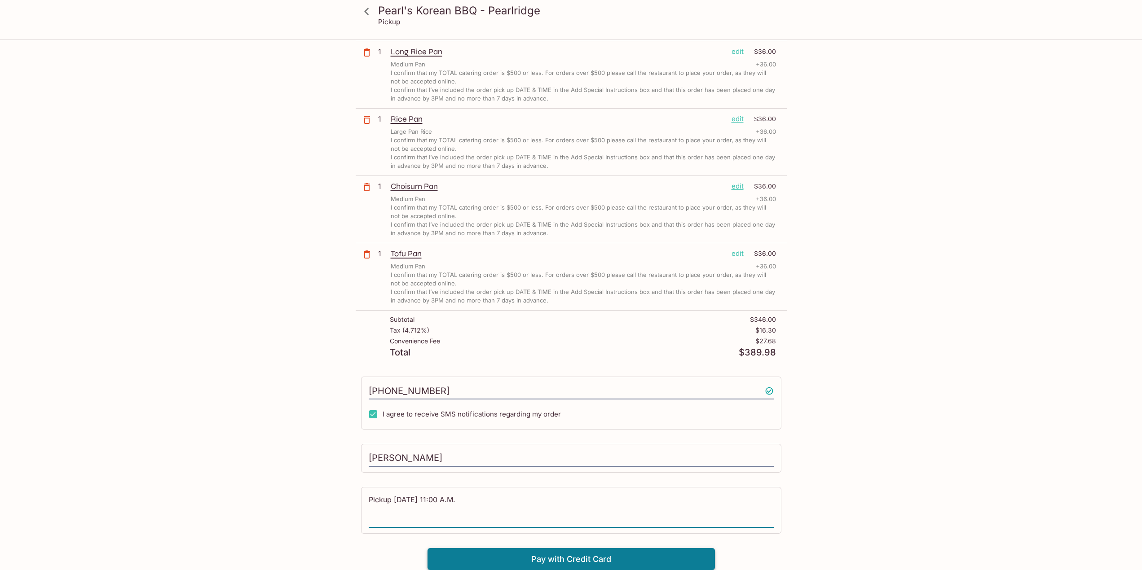
click at [595, 560] on button "Pay with Credit Card" at bounding box center [570, 559] width 287 height 22
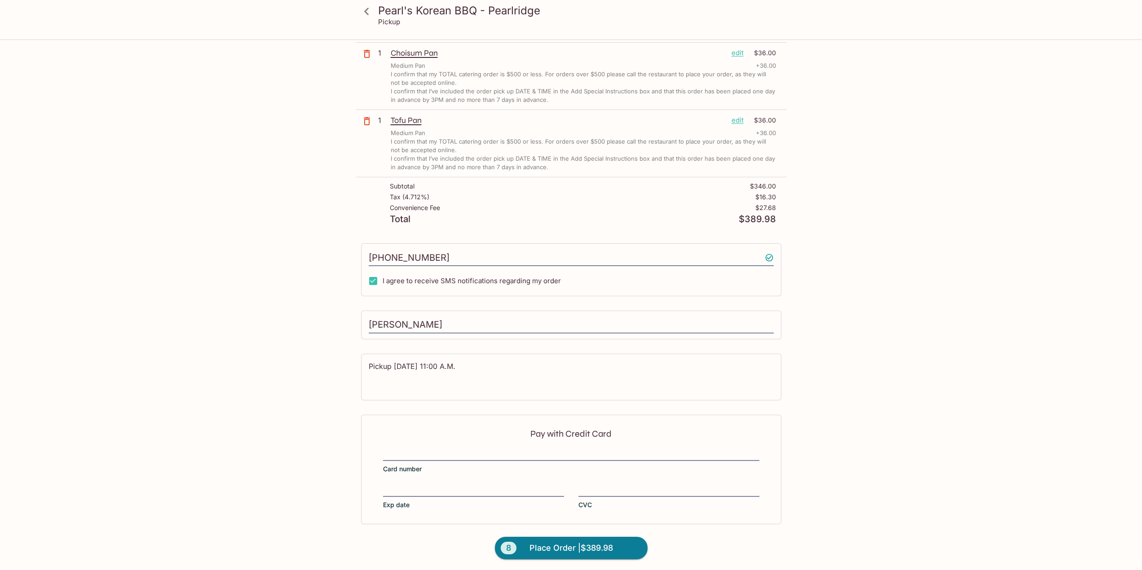
scroll to position [507, 0]
click at [612, 547] on span "Place Order | $389.98" at bounding box center [570, 546] width 83 height 14
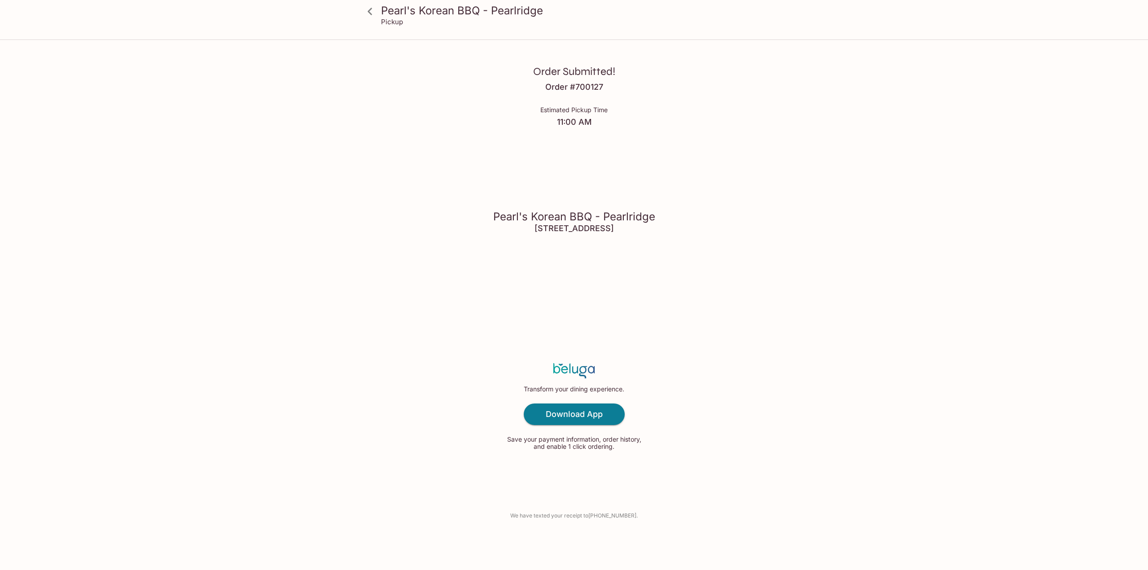
click at [762, 287] on div "Order Submitted! Order # 700127 Estimated Pickup Time 11:00 AM Pearl's Korean B…" at bounding box center [574, 285] width 575 height 570
click at [607, 413] on link "Download App" at bounding box center [574, 415] width 101 height 22
